Goal: Check status: Check status

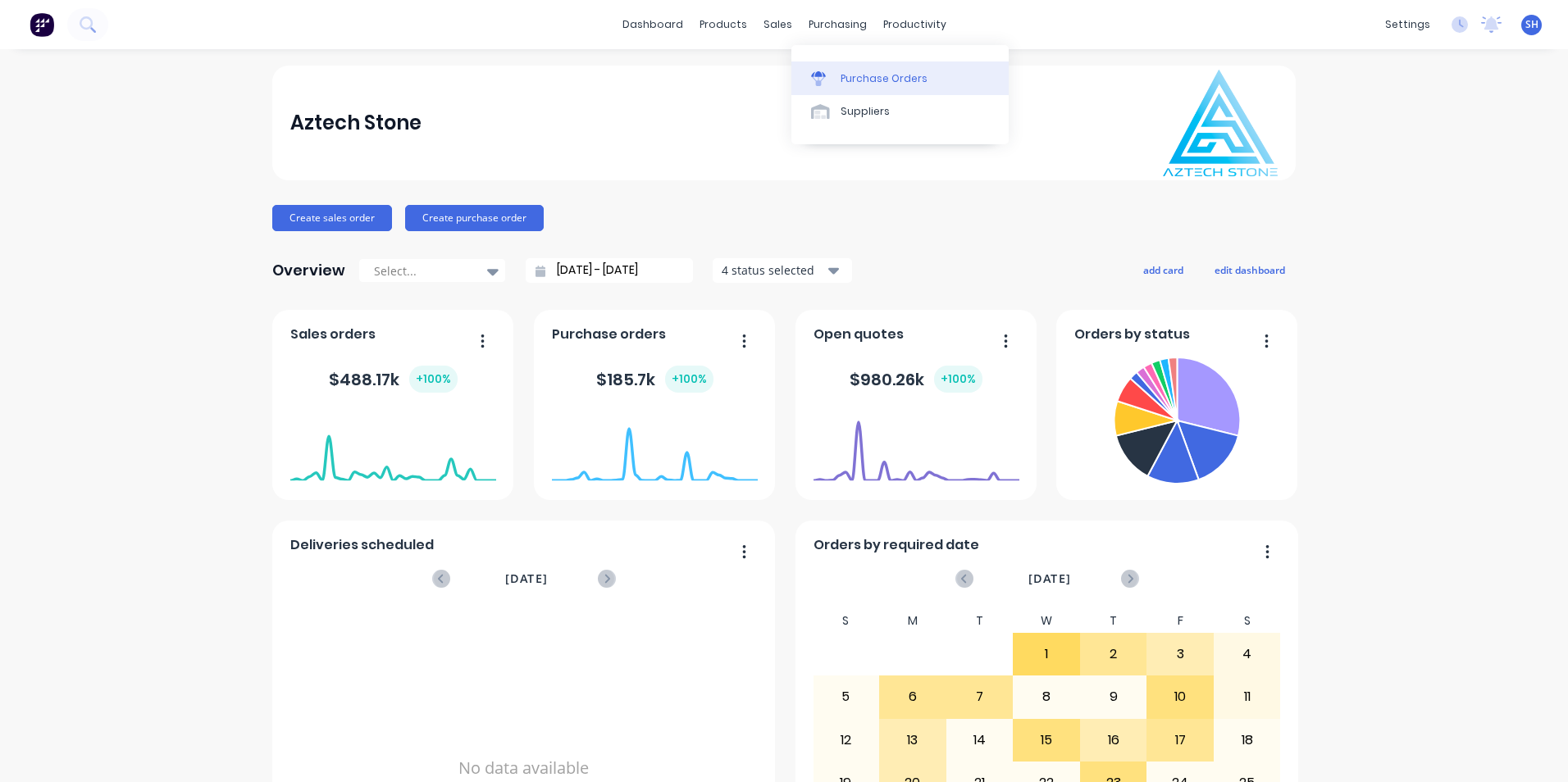
click at [845, 68] on link "Purchase Orders" at bounding box center [900, 78] width 218 height 33
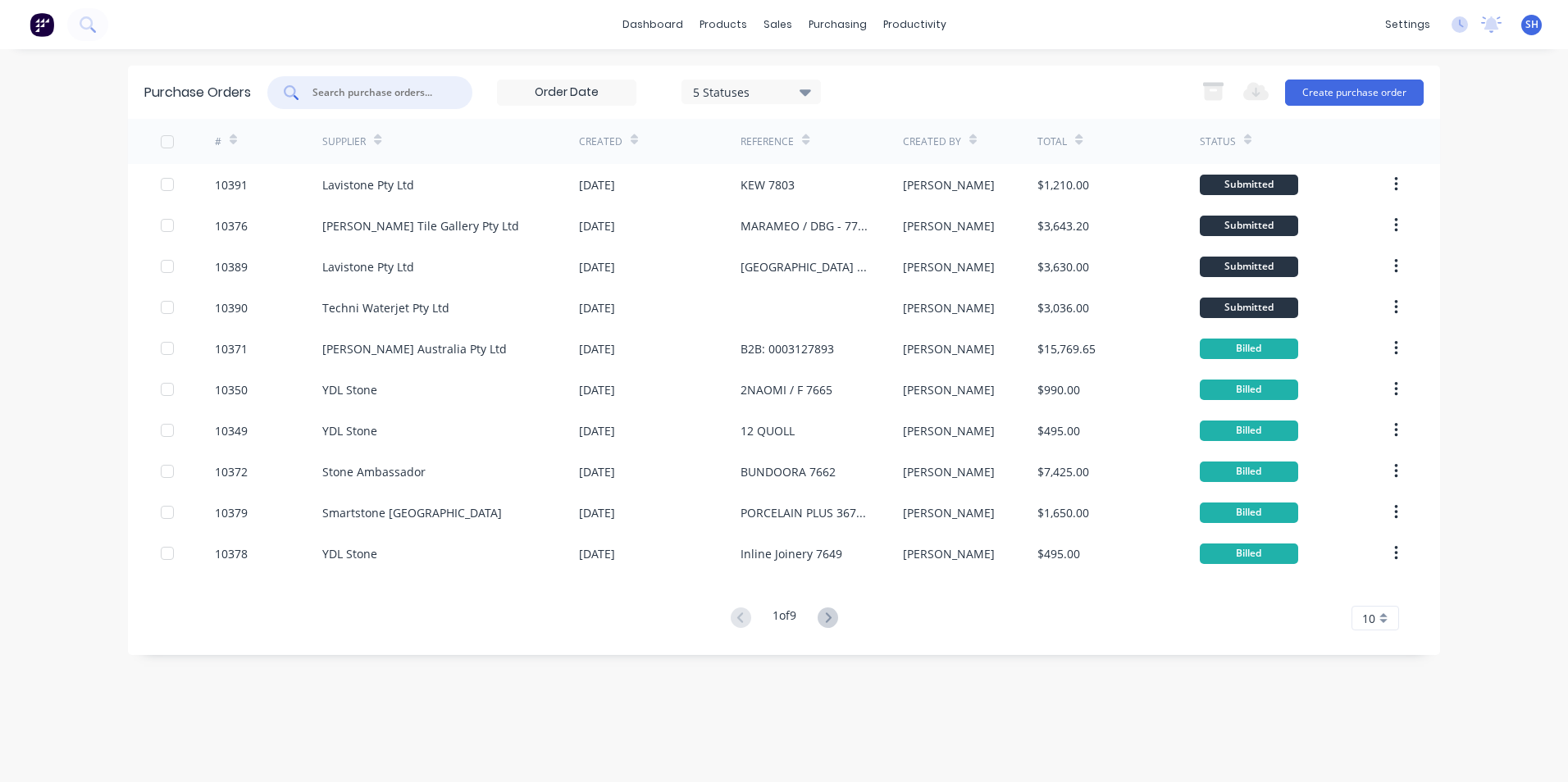
click at [375, 94] on input "text" at bounding box center [379, 92] width 136 height 16
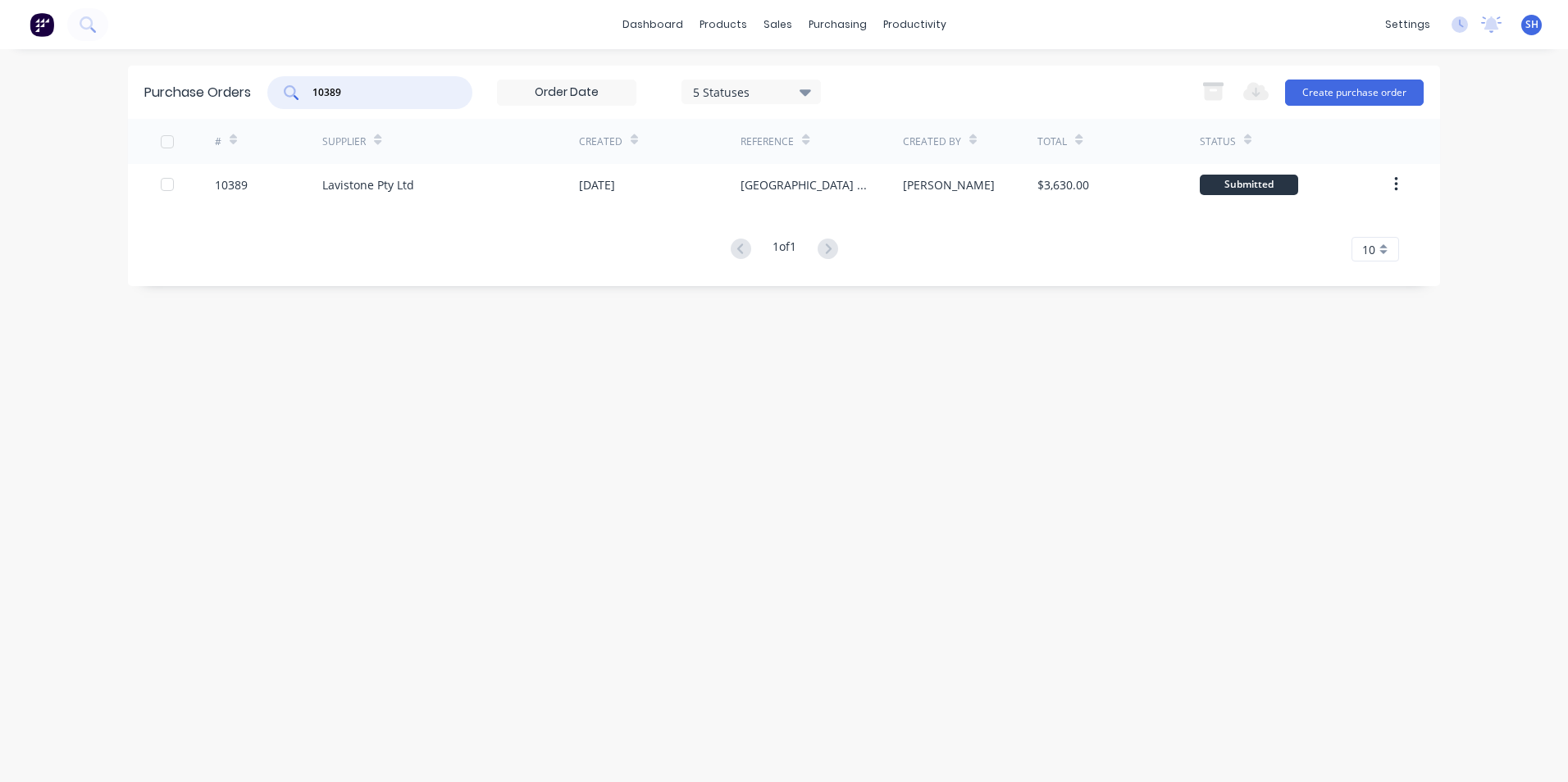
type input "10389"
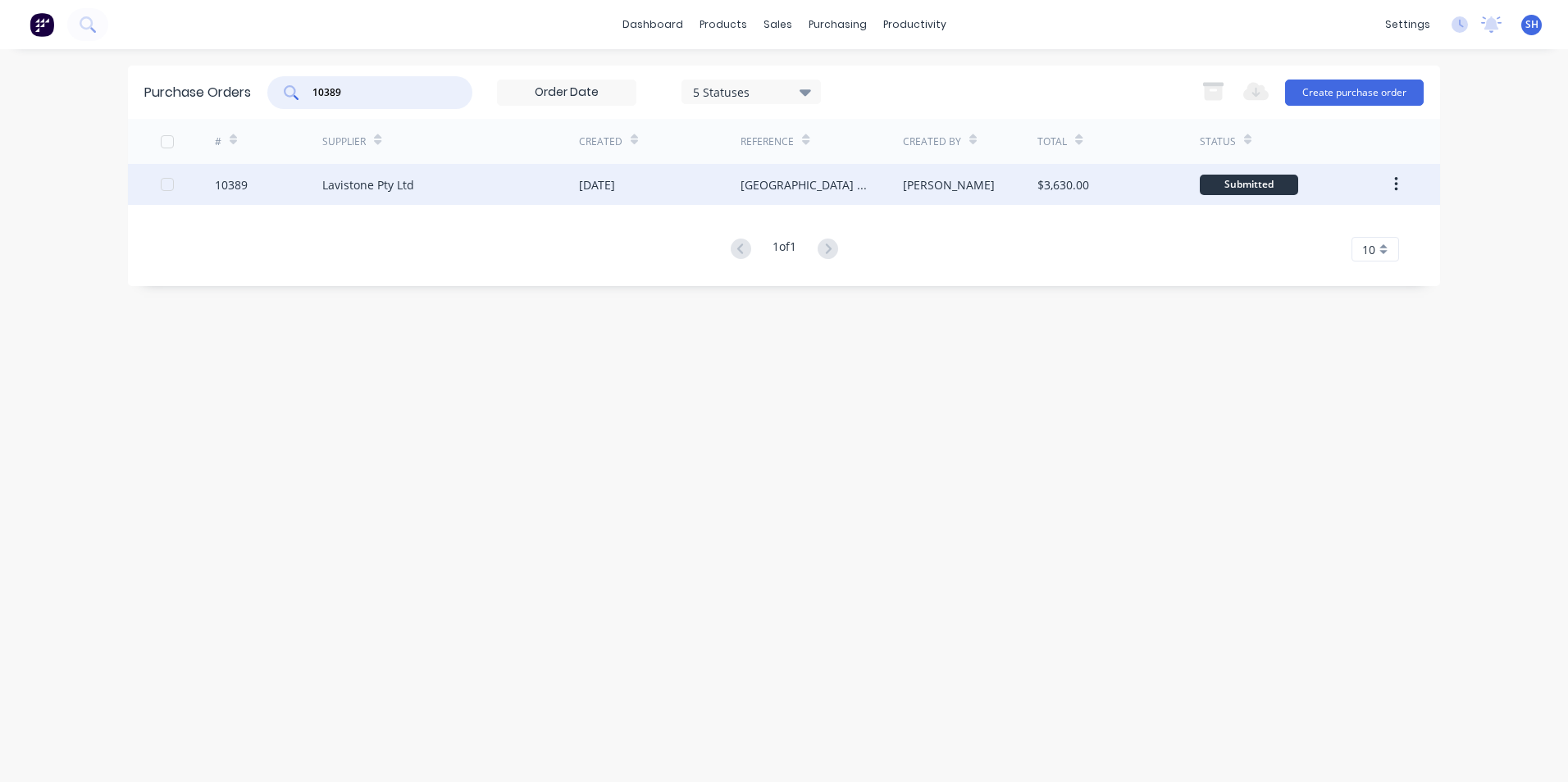
click at [586, 188] on div "[DATE]" at bounding box center [596, 185] width 36 height 17
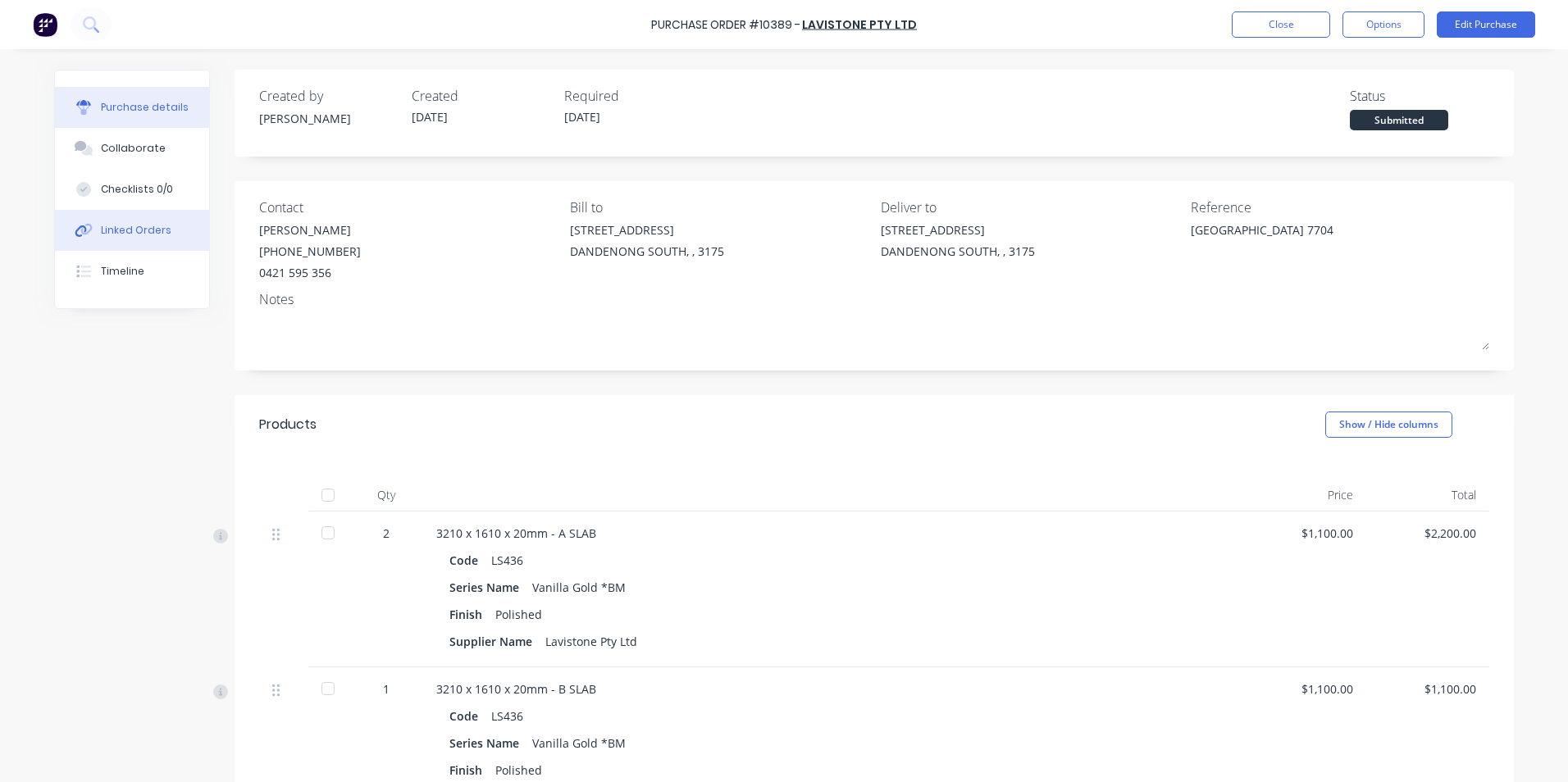
click at [130, 241] on button "Linked Orders" at bounding box center [132, 230] width 155 height 41
